Goal: Transaction & Acquisition: Download file/media

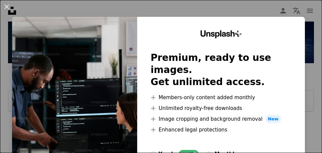
scroll to position [1767, 0]
drag, startPoint x: 704, startPoint y: 0, endPoint x: 256, endPoint y: 129, distance: 465.6
click at [256, 133] on div at bounding box center [221, 141] width 141 height 16
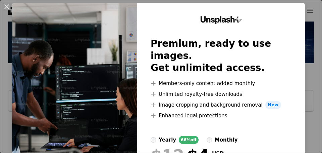
scroll to position [83, 0]
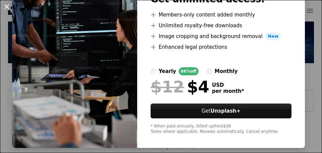
click at [7, 6] on button "An X shape" at bounding box center [7, 7] width 8 height 8
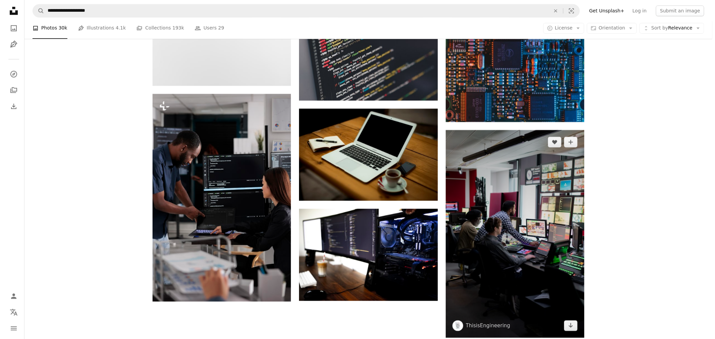
scroll to position [678, 0]
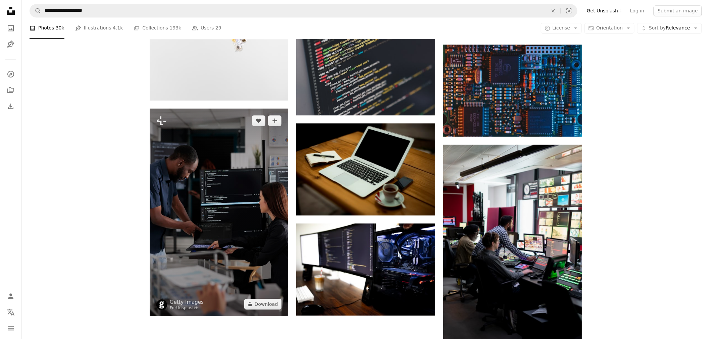
click at [202, 206] on img at bounding box center [219, 213] width 139 height 208
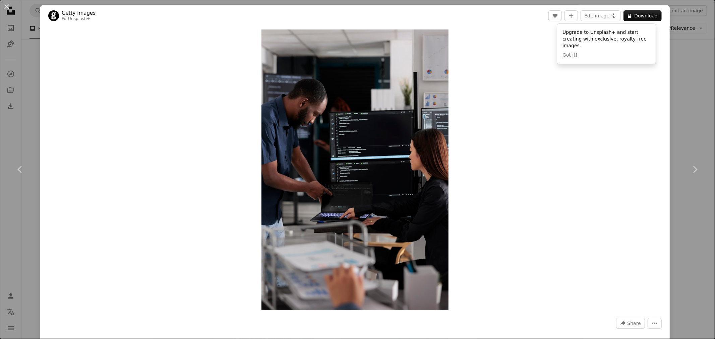
click at [628, 95] on div "Zoom in" at bounding box center [355, 169] width 630 height 287
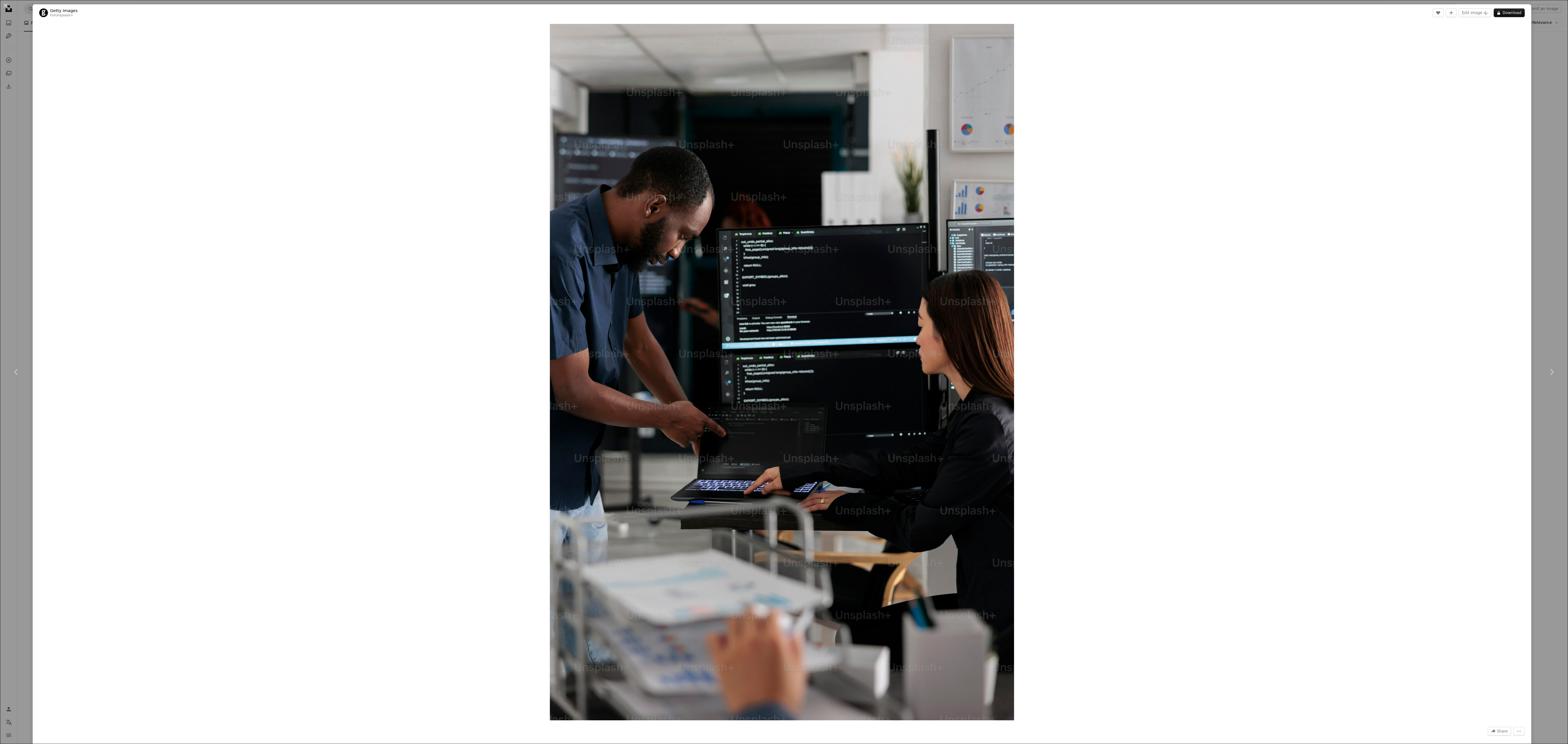
scroll to position [413, 0]
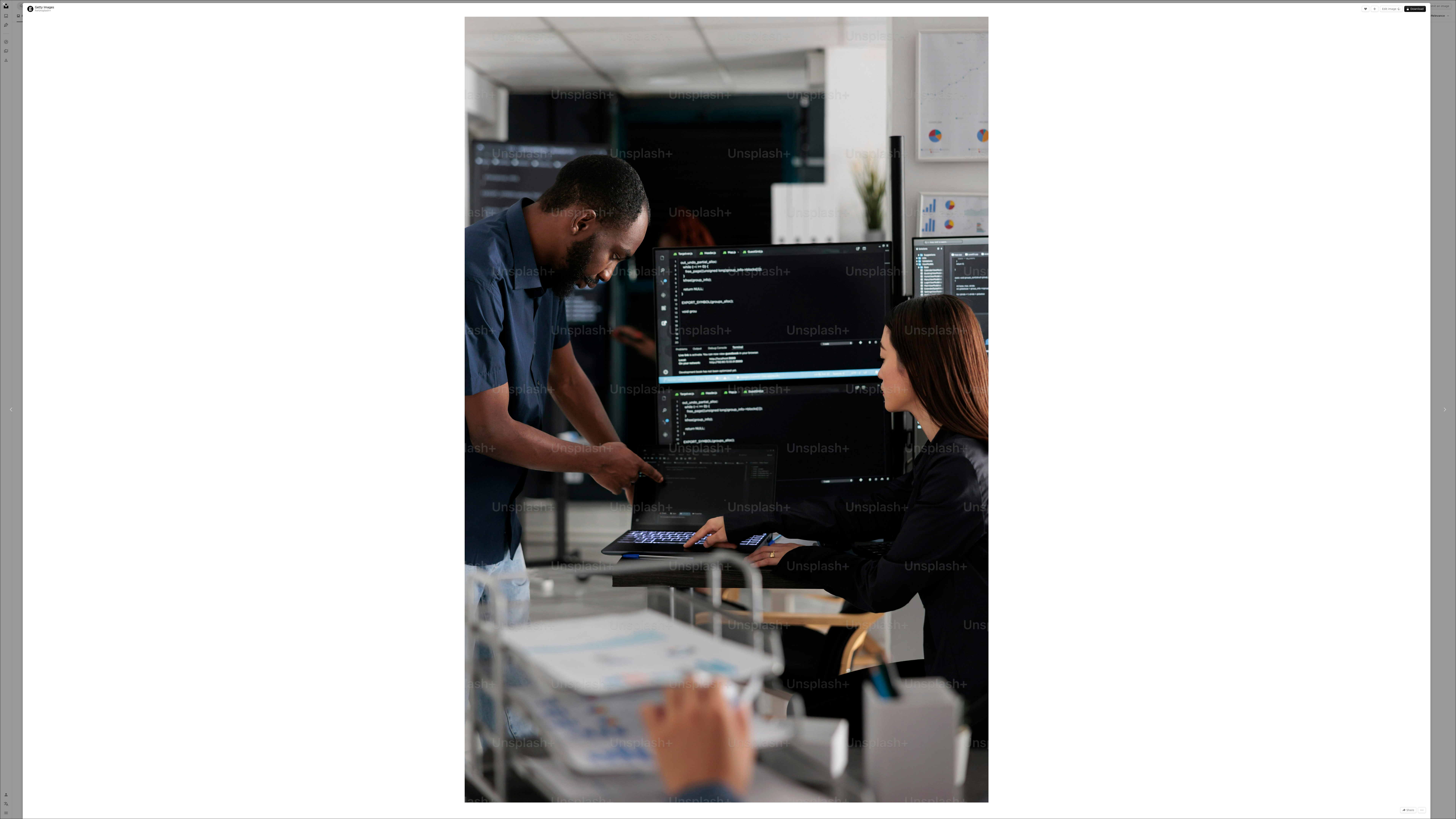
drag, startPoint x: 1081, startPoint y: 178, endPoint x: 1272, endPoint y: 105, distance: 204.5
click at [401, 112] on div "Zoom in" at bounding box center [726, 409] width 1407 height 790
click at [401, 7] on button "A lock Download" at bounding box center [1415, 8] width 21 height 6
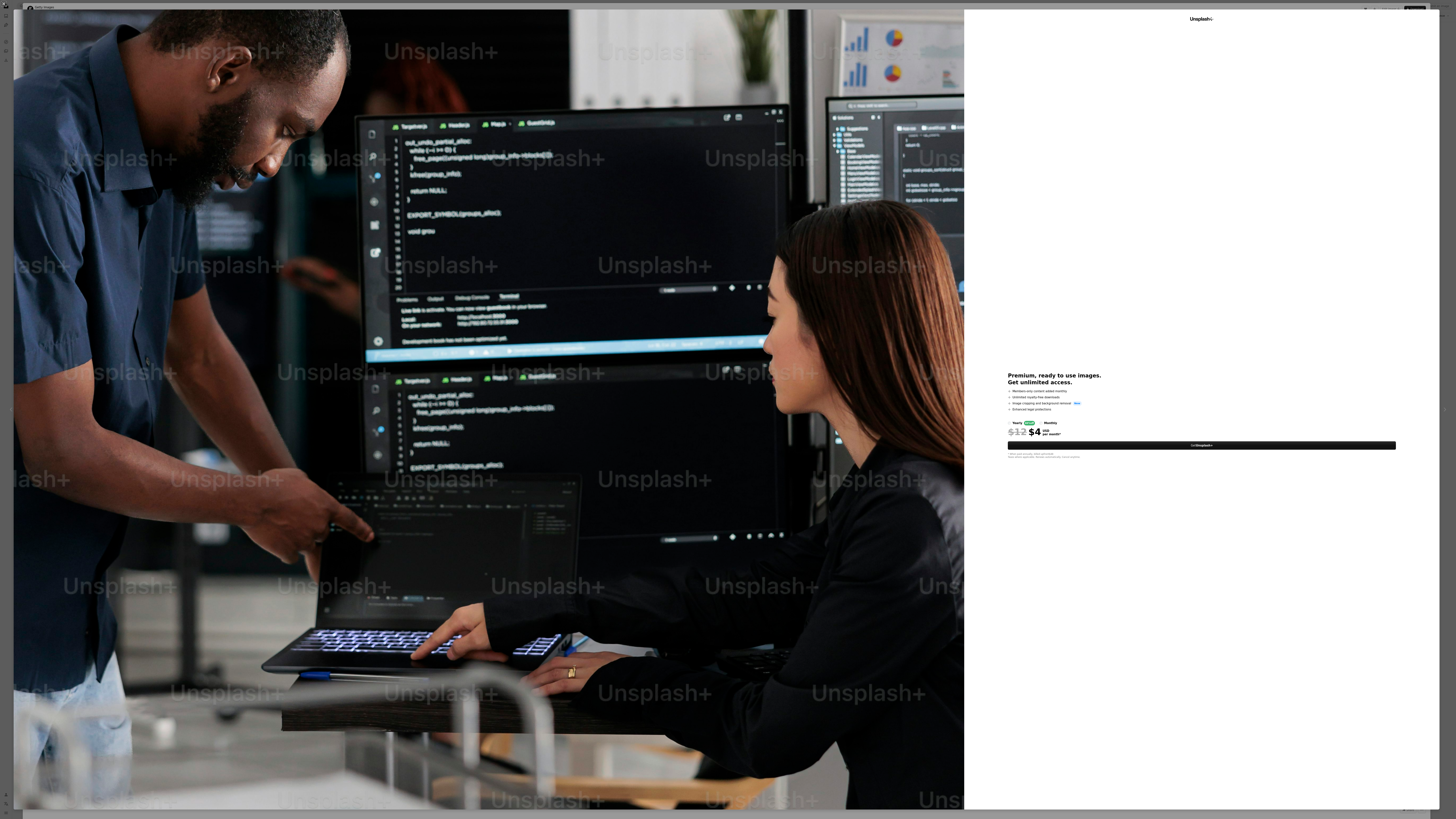
drag, startPoint x: 1108, startPoint y: 354, endPoint x: 1291, endPoint y: 252, distance: 209.5
click at [401, 192] on div "Unsplash+ Premium, ready to use images. Get unlimited access. A plus sign Membe…" at bounding box center [1202, 409] width 475 height 800
drag, startPoint x: 1127, startPoint y: 699, endPoint x: 1128, endPoint y: 692, distance: 7.1
click at [401, 192] on div "Unsplash+ Premium, ready to use images. Get unlimited access. A plus sign Membe…" at bounding box center [1202, 409] width 475 height 800
drag, startPoint x: 1121, startPoint y: 633, endPoint x: 1204, endPoint y: 449, distance: 201.9
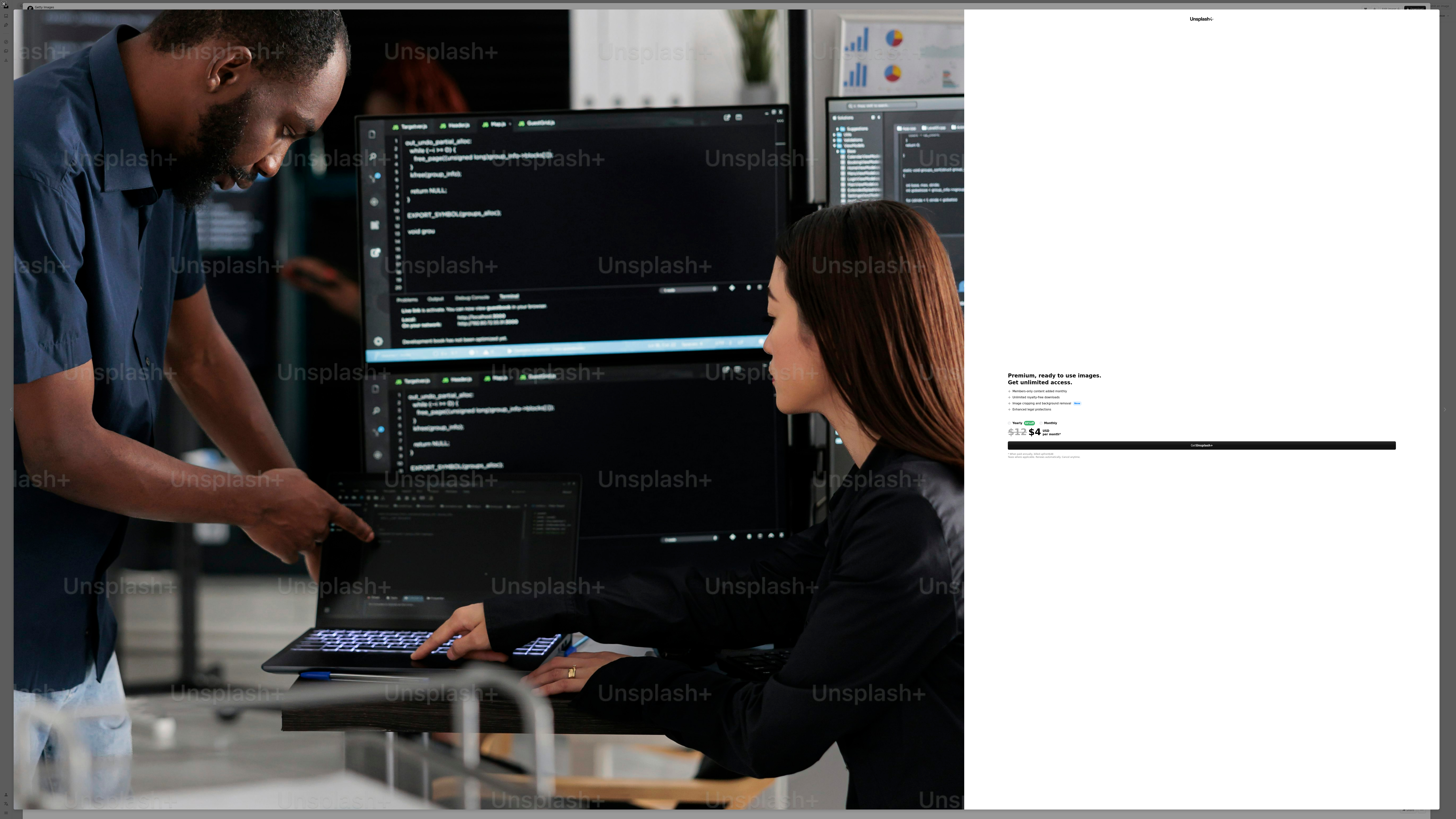
drag, startPoint x: 1204, startPoint y: 449, endPoint x: 1452, endPoint y: 13, distance: 501.6
click at [401, 13] on html "**********" at bounding box center [728, 293] width 1456 height 1354
click at [401, 7] on div "An X shape Unsplash+ Premium, ready to use images. Get unlimited access. A plus…" at bounding box center [728, 409] width 1456 height 819
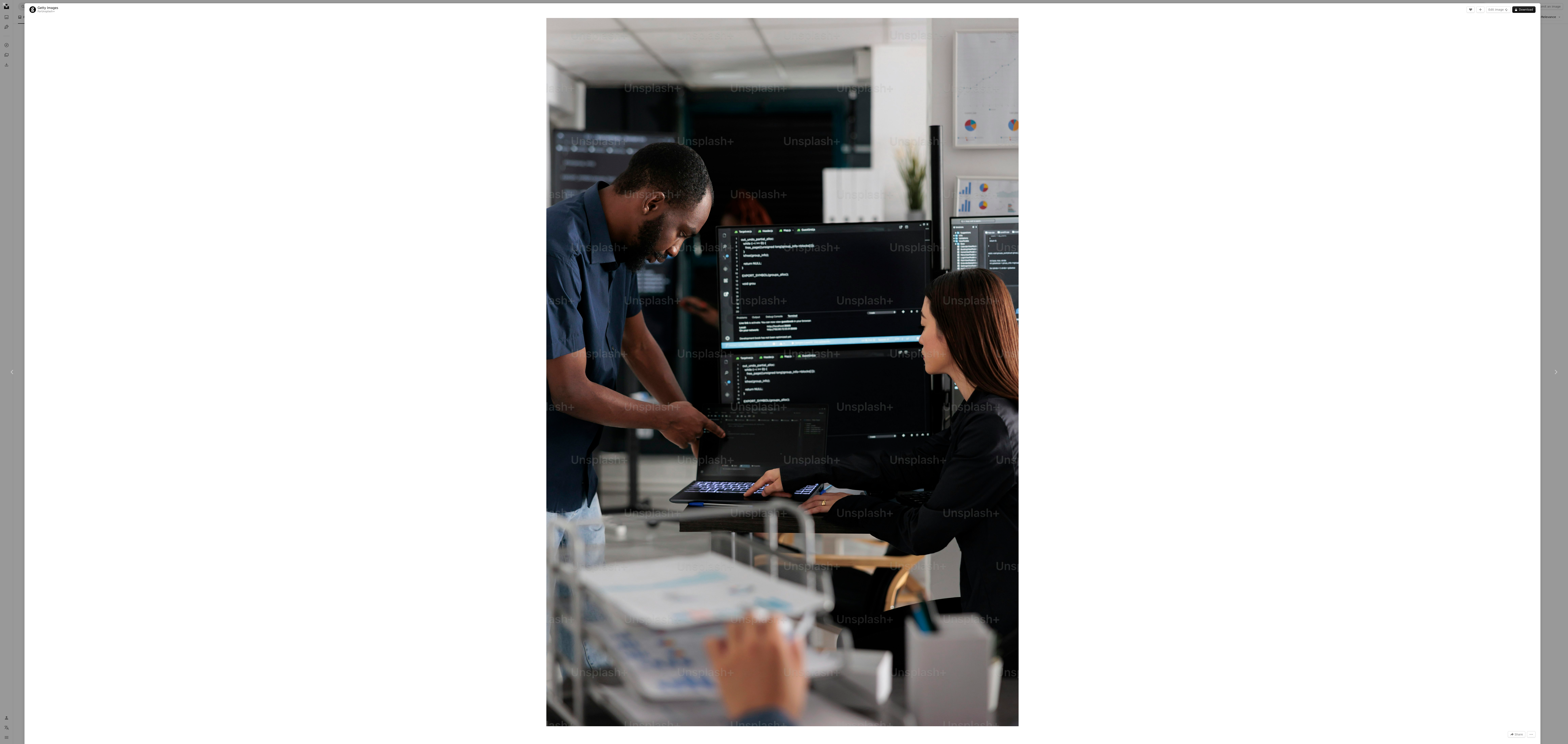
drag, startPoint x: 1463, startPoint y: 3, endPoint x: 1166, endPoint y: 287, distance: 410.9
drag, startPoint x: 1093, startPoint y: 181, endPoint x: 1421, endPoint y: 424, distance: 408.2
click at [432, 206] on div "Zoom in" at bounding box center [782, 372] width 1516 height 712
